Goal: Navigation & Orientation: Understand site structure

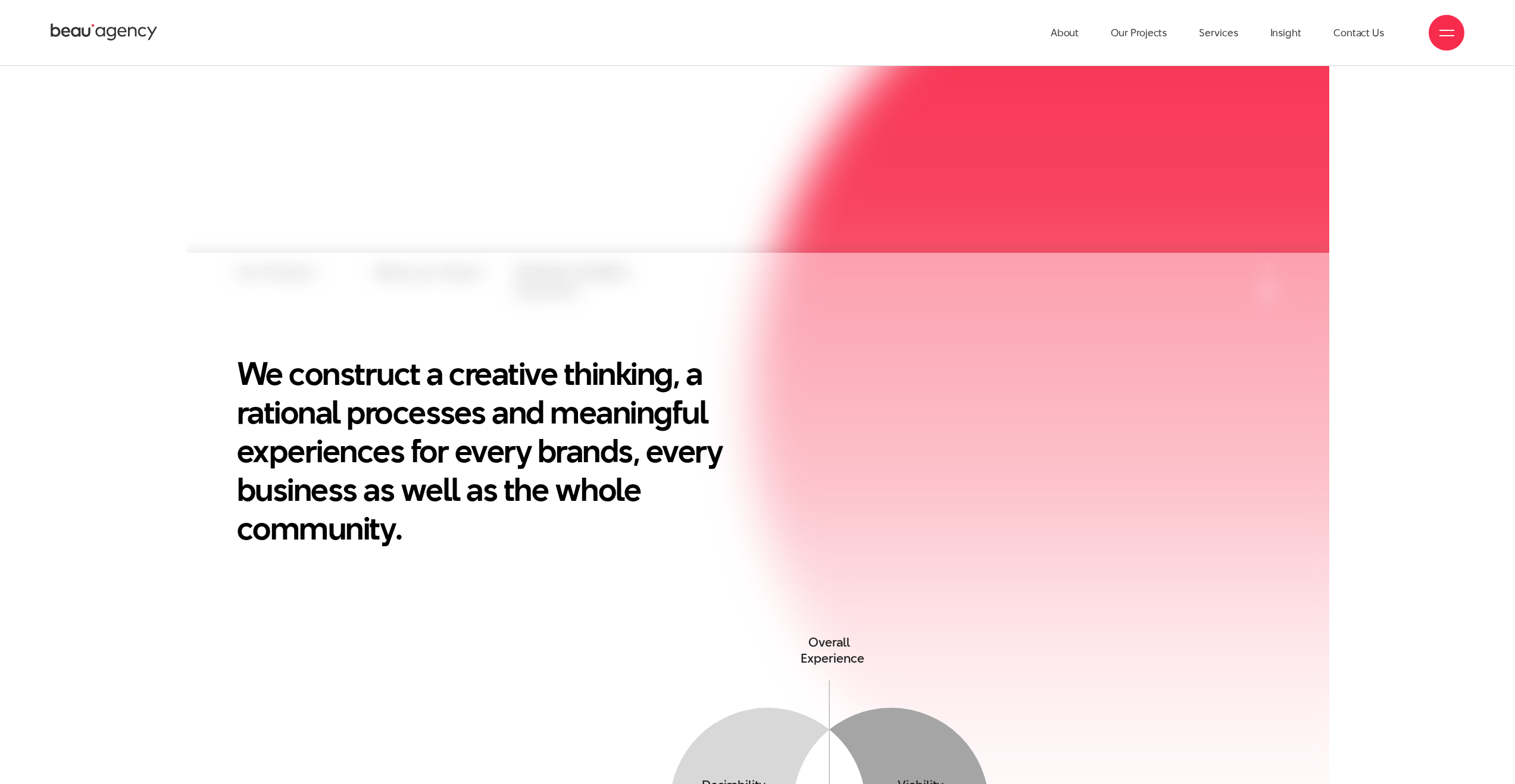
scroll to position [287, 0]
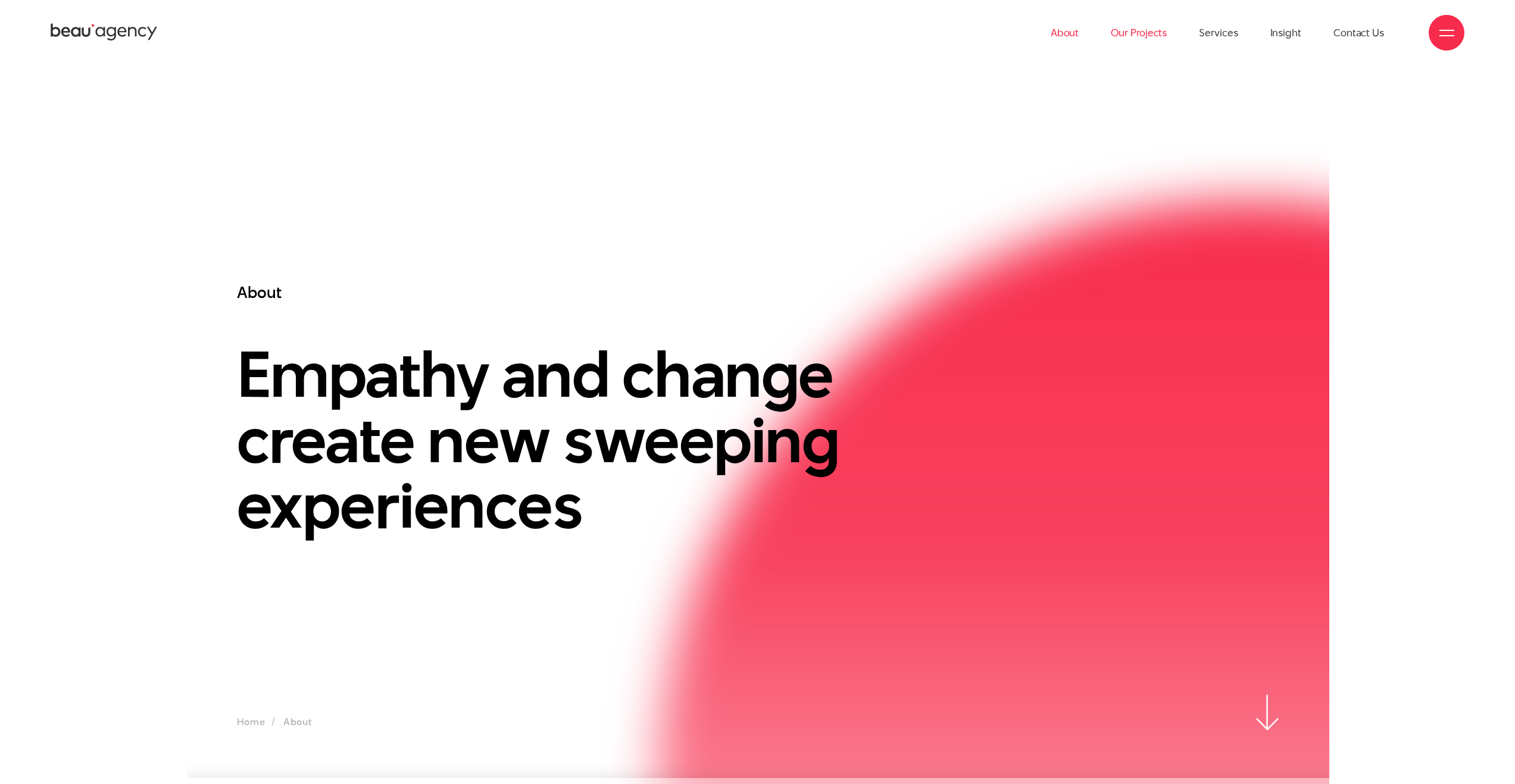
click at [1125, 34] on link "Our Projects" at bounding box center [1139, 32] width 56 height 65
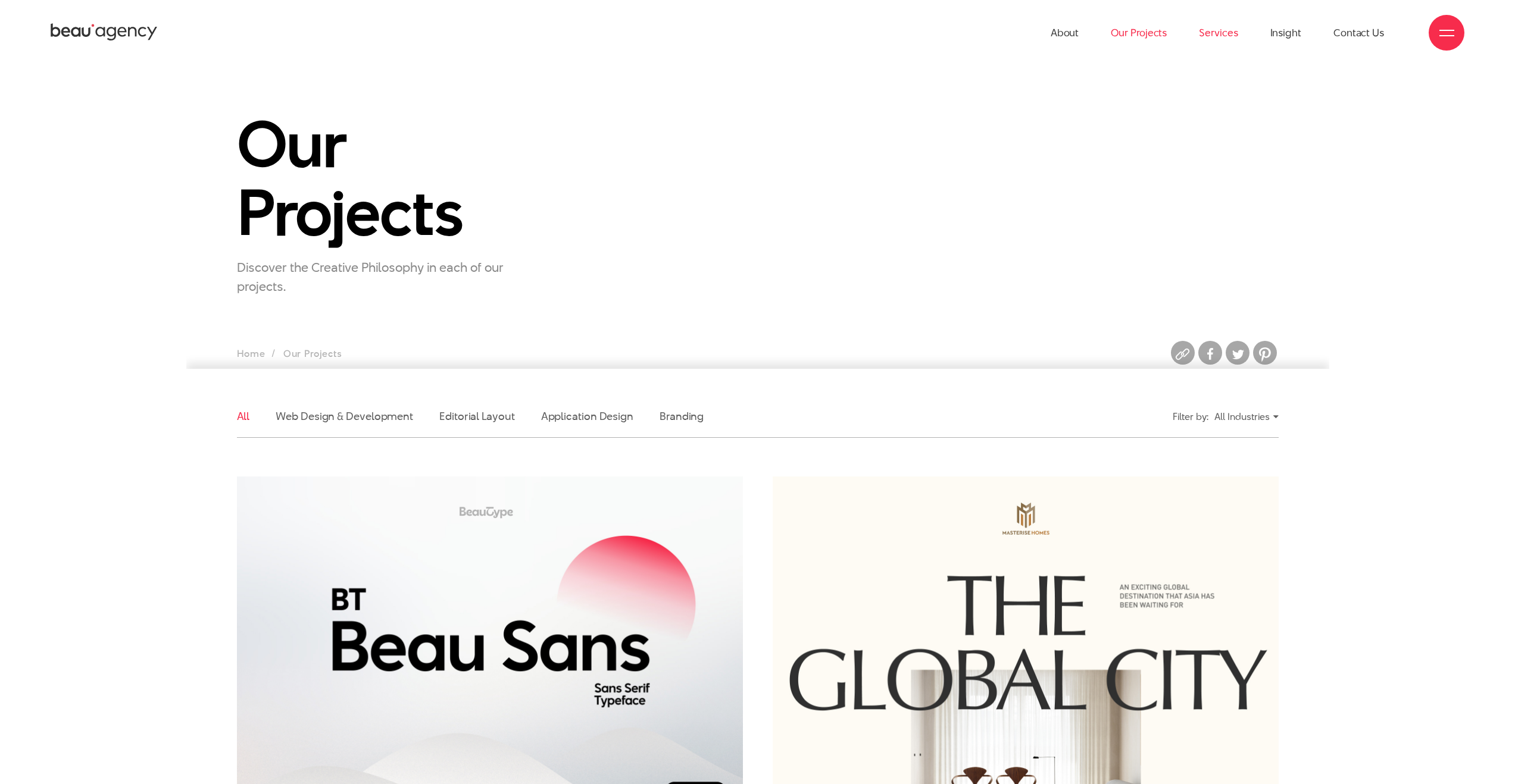
click at [1224, 37] on link "Services" at bounding box center [1218, 32] width 38 height 65
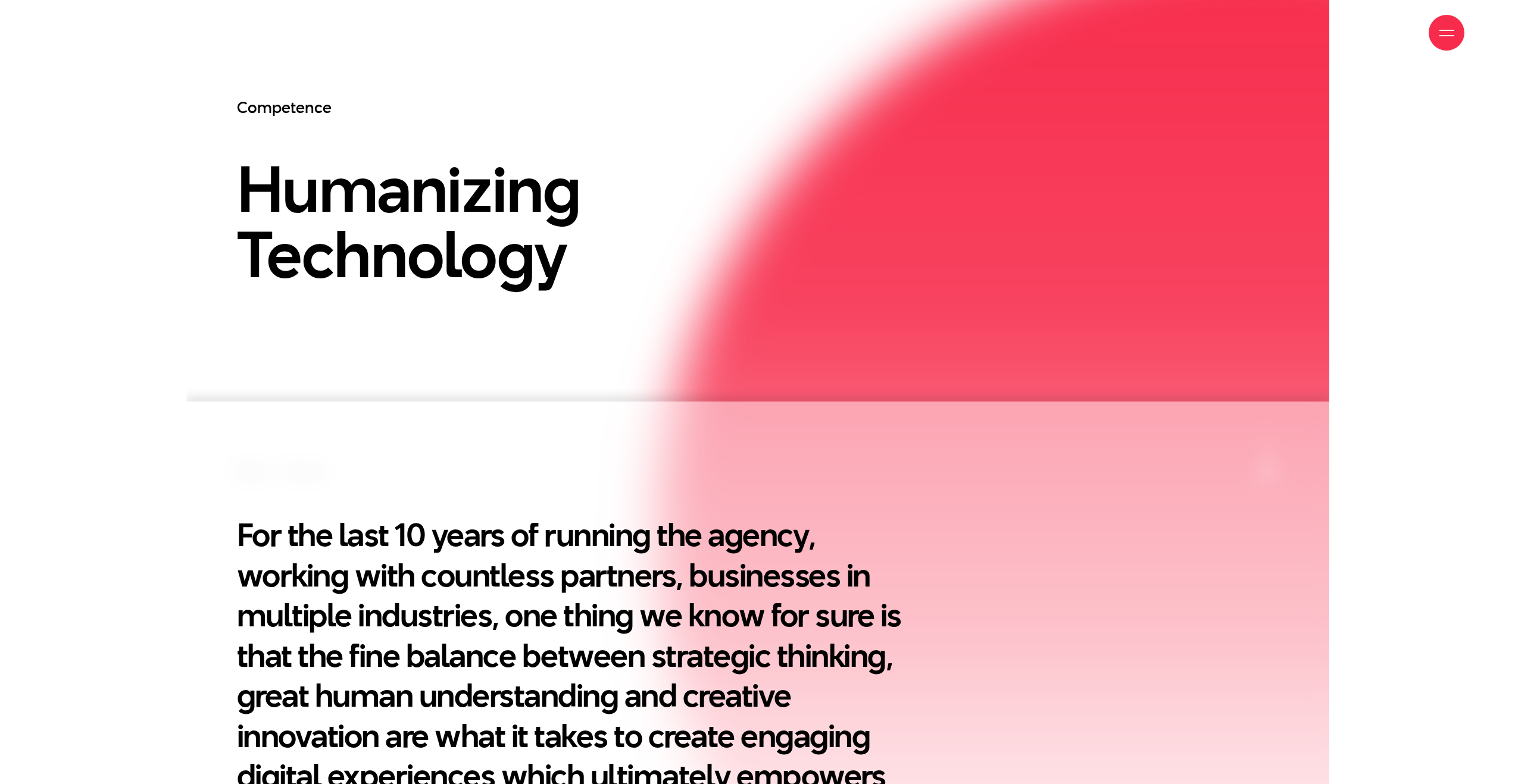
scroll to position [401, 0]
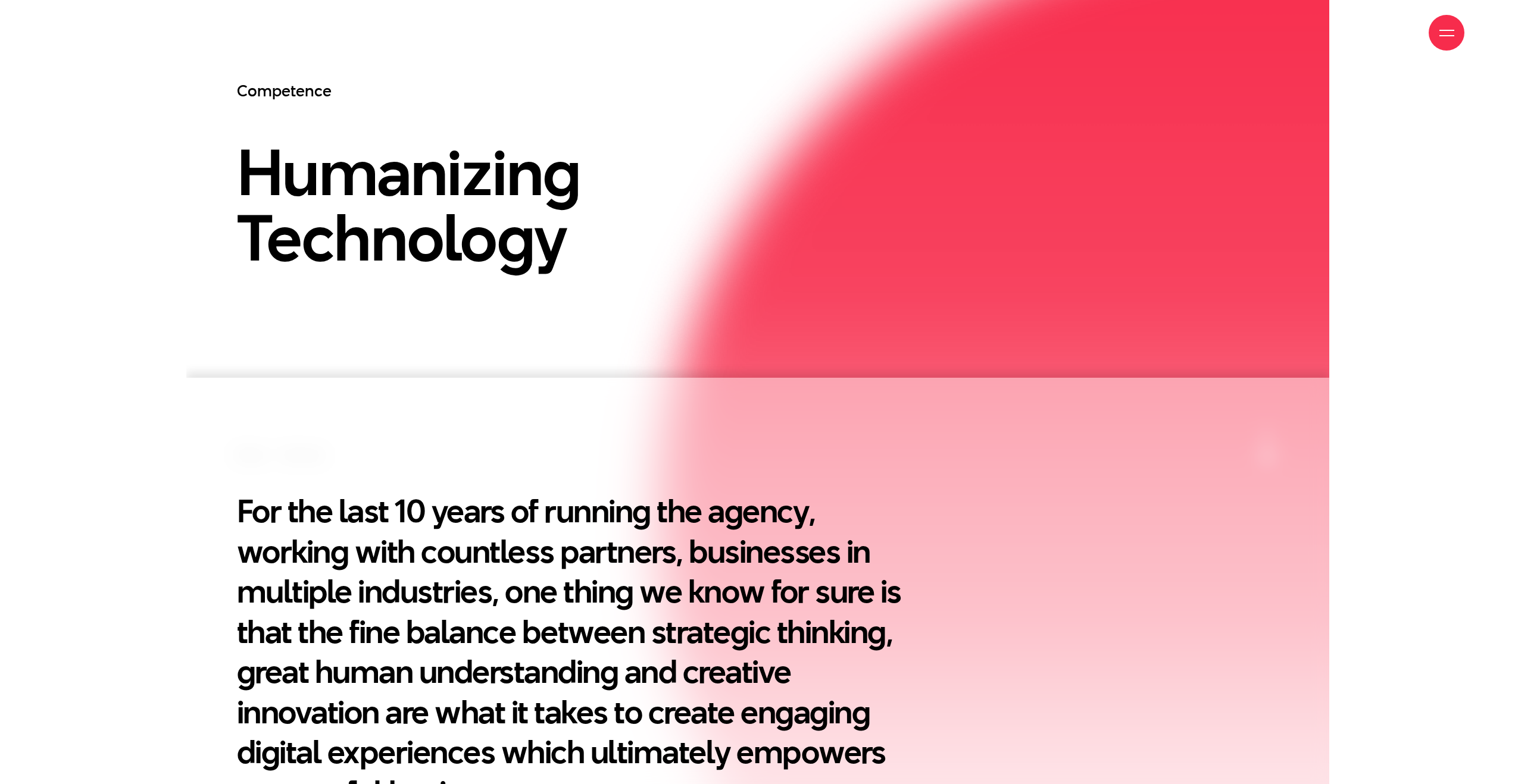
click at [938, 50] on div "About Our Projects Services Insight Contact Us" at bounding box center [757, 32] width 1414 height 65
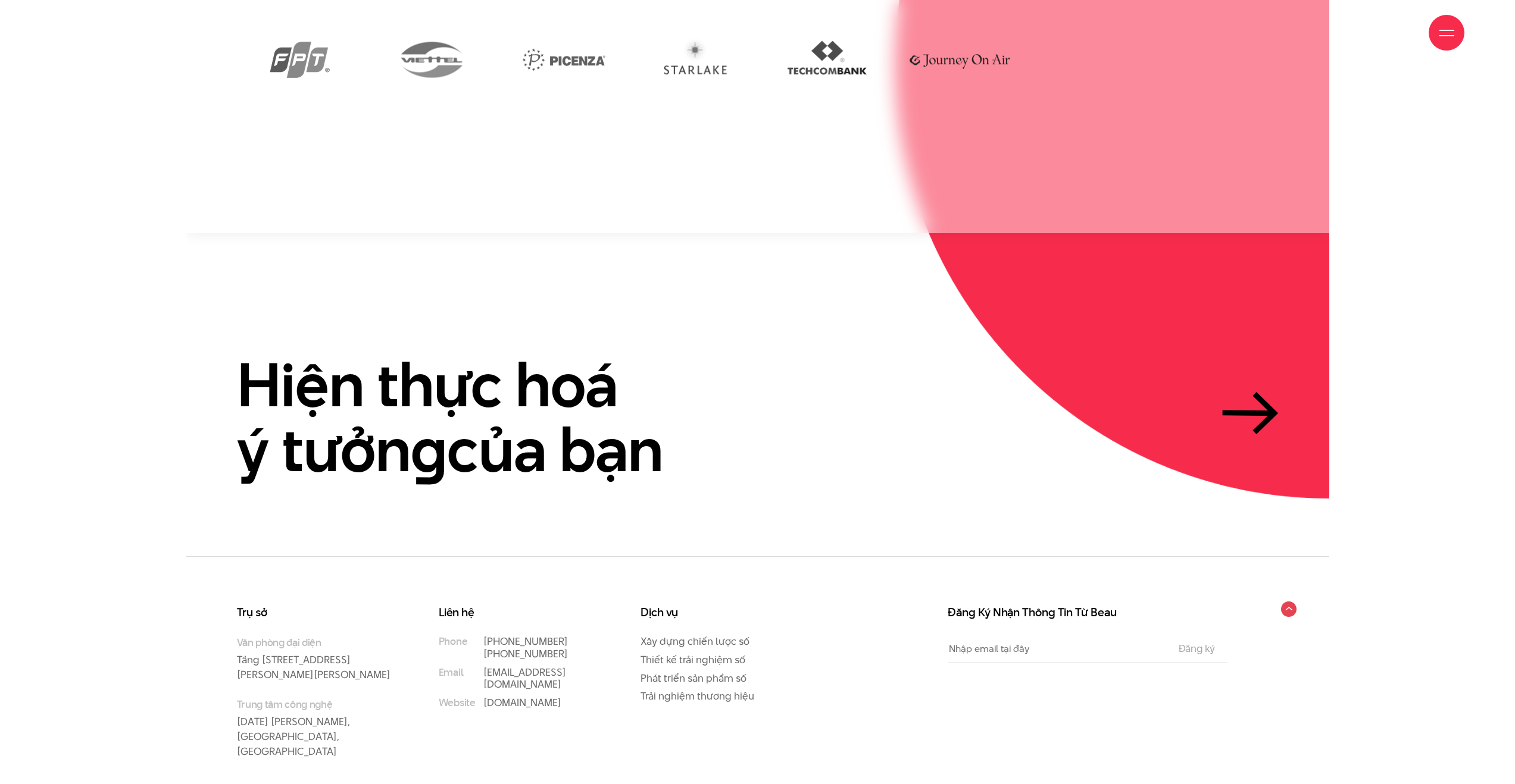
scroll to position [3660, 0]
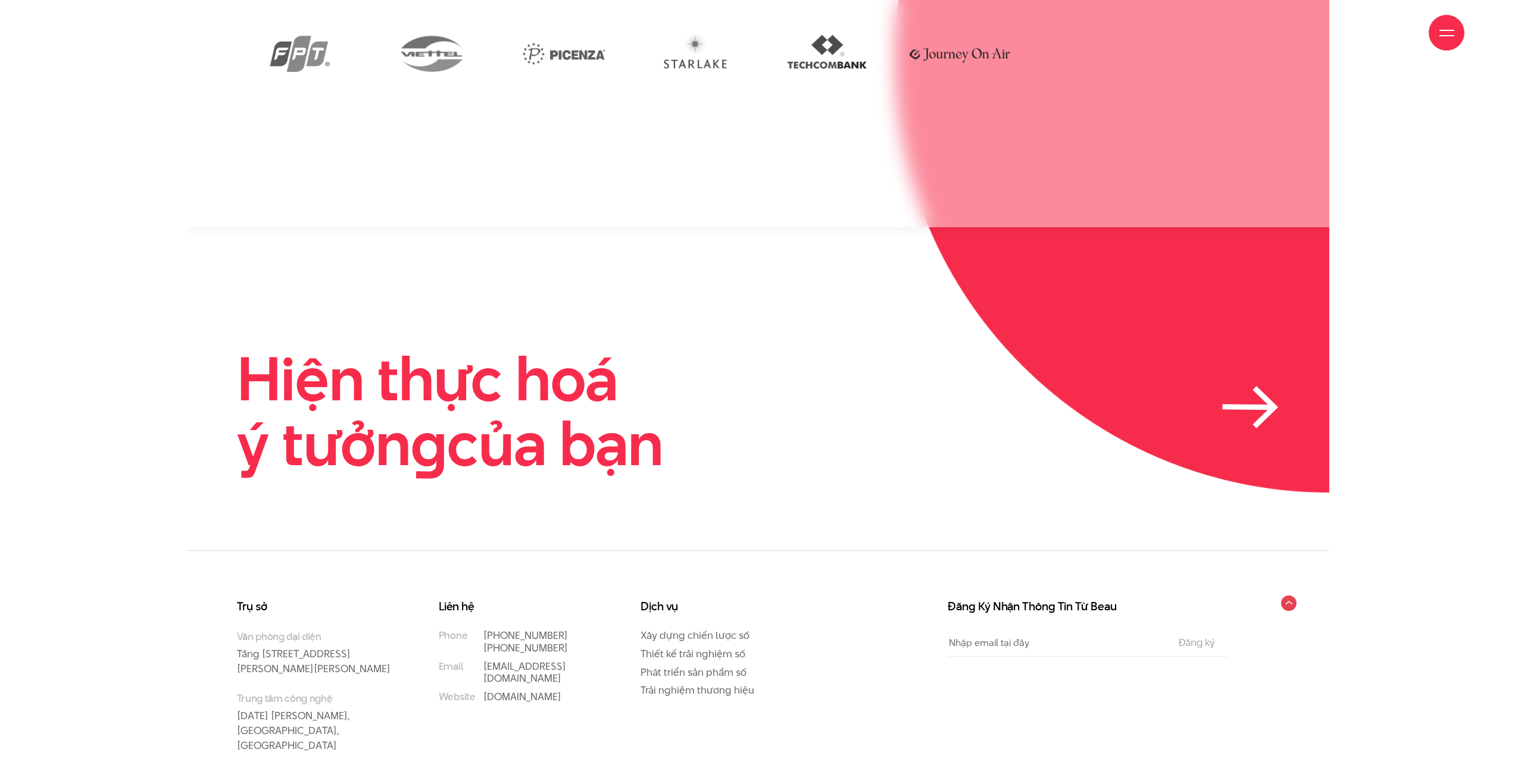
click at [571, 391] on h2 "Hiện thực hoá ý tưởn g của bạn" at bounding box center [450, 411] width 426 height 130
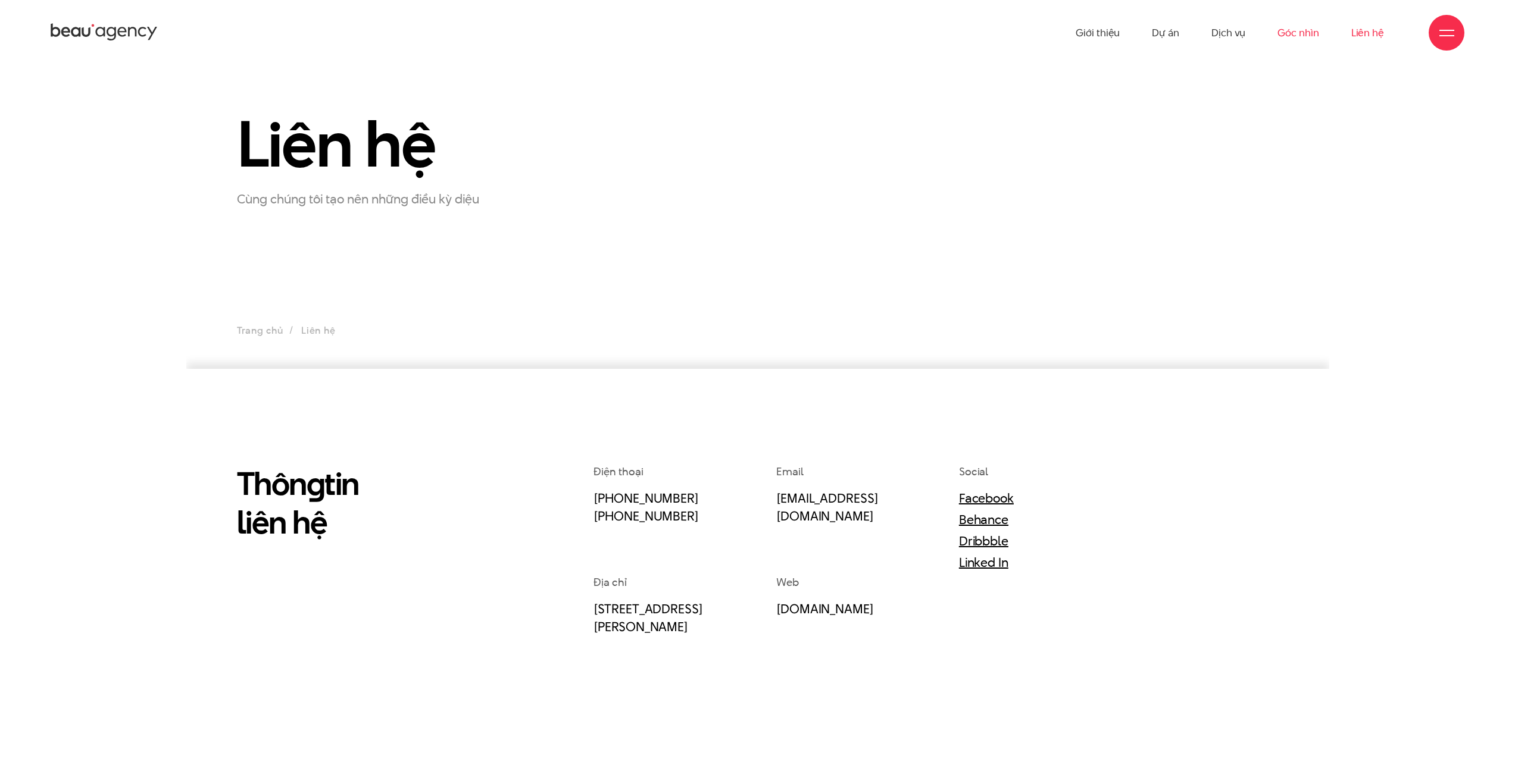
click at [1297, 35] on link "Góc nhìn" at bounding box center [1298, 32] width 41 height 65
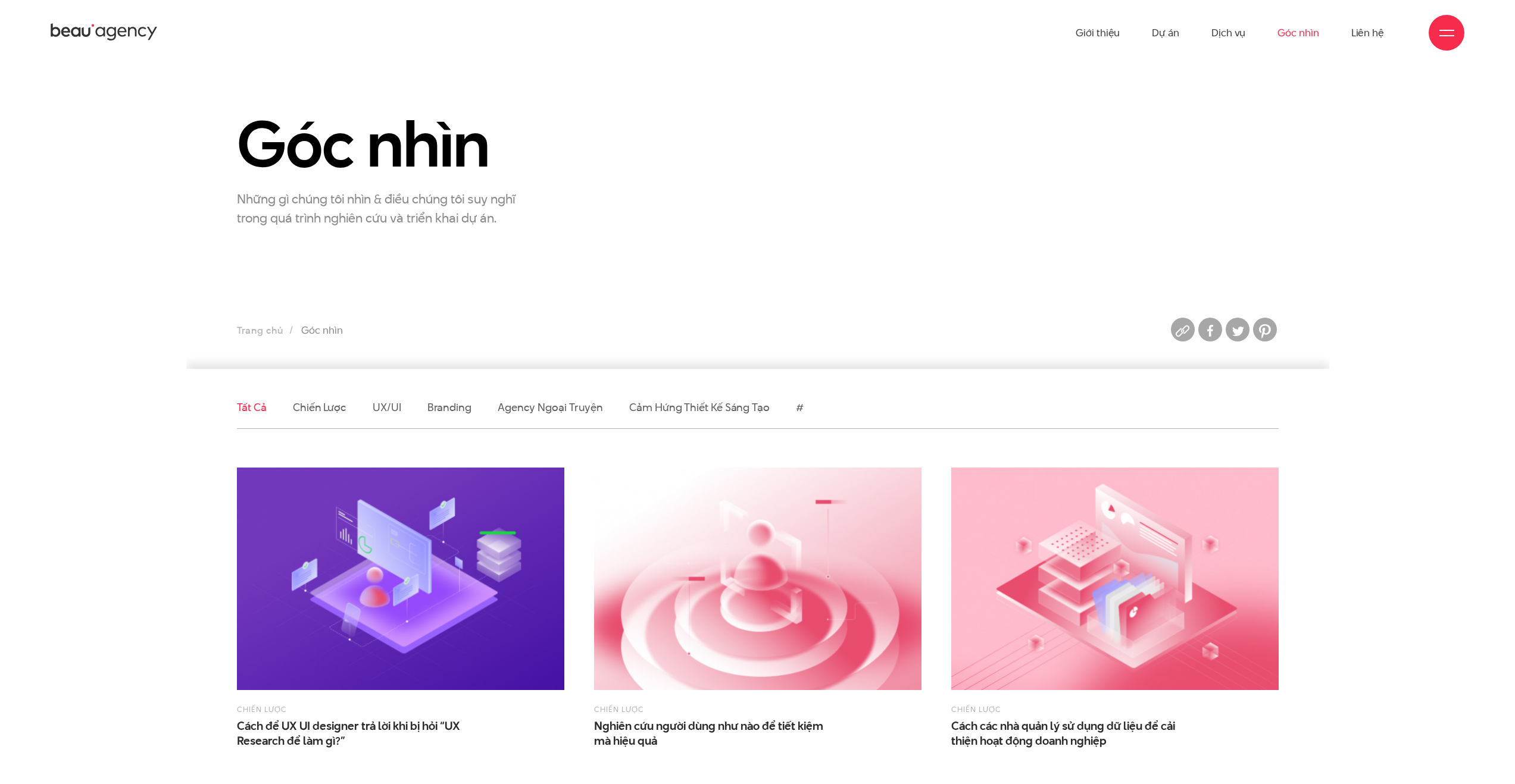
click at [1078, 204] on div "Góc nhìn Những gì chúng tôi nhìn & điều chúng tôi suy nghĩ trong quá trình nghi…" at bounding box center [757, 168] width 1071 height 117
